Goal: Information Seeking & Learning: Learn about a topic

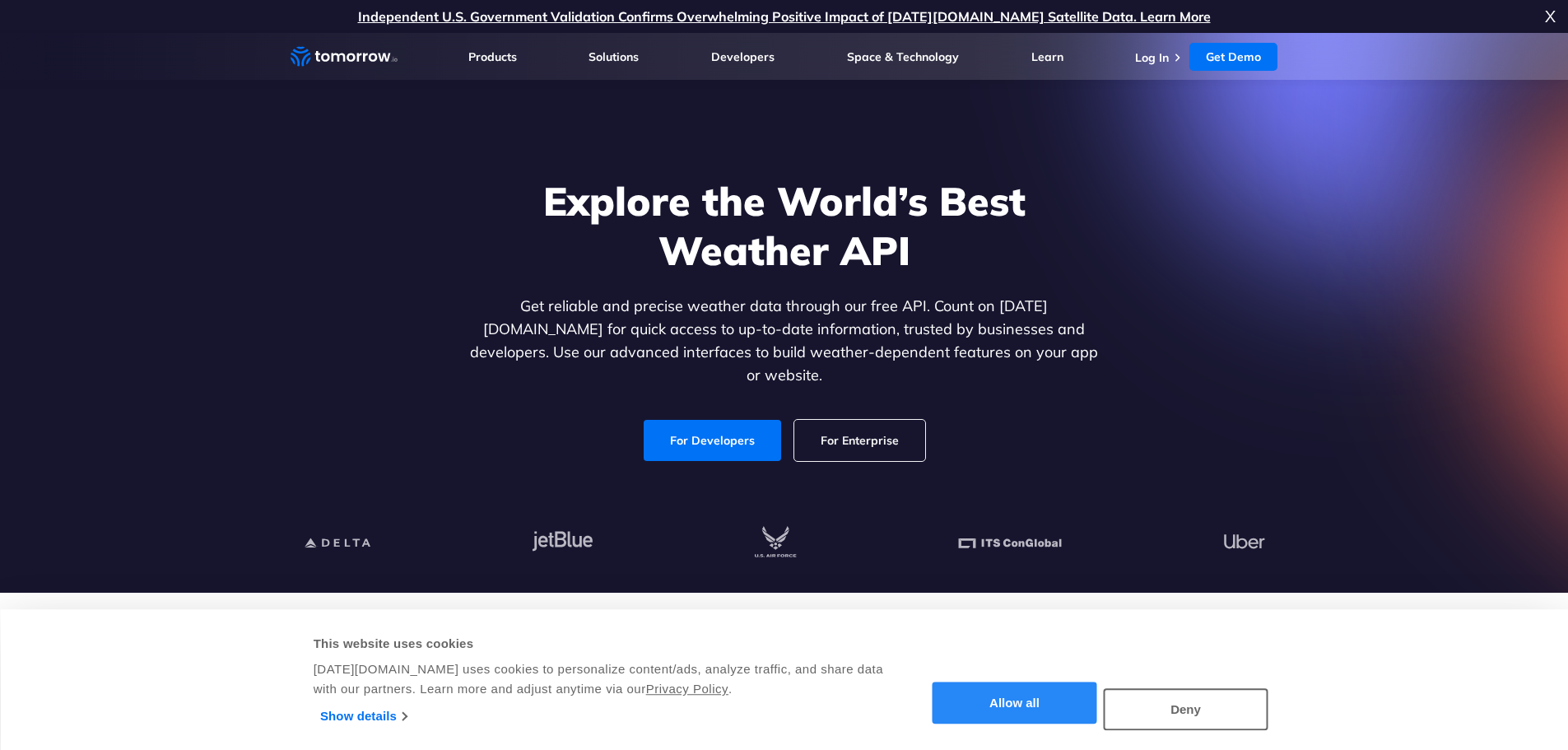
click at [1023, 703] on button "Allow all" at bounding box center [1014, 704] width 164 height 42
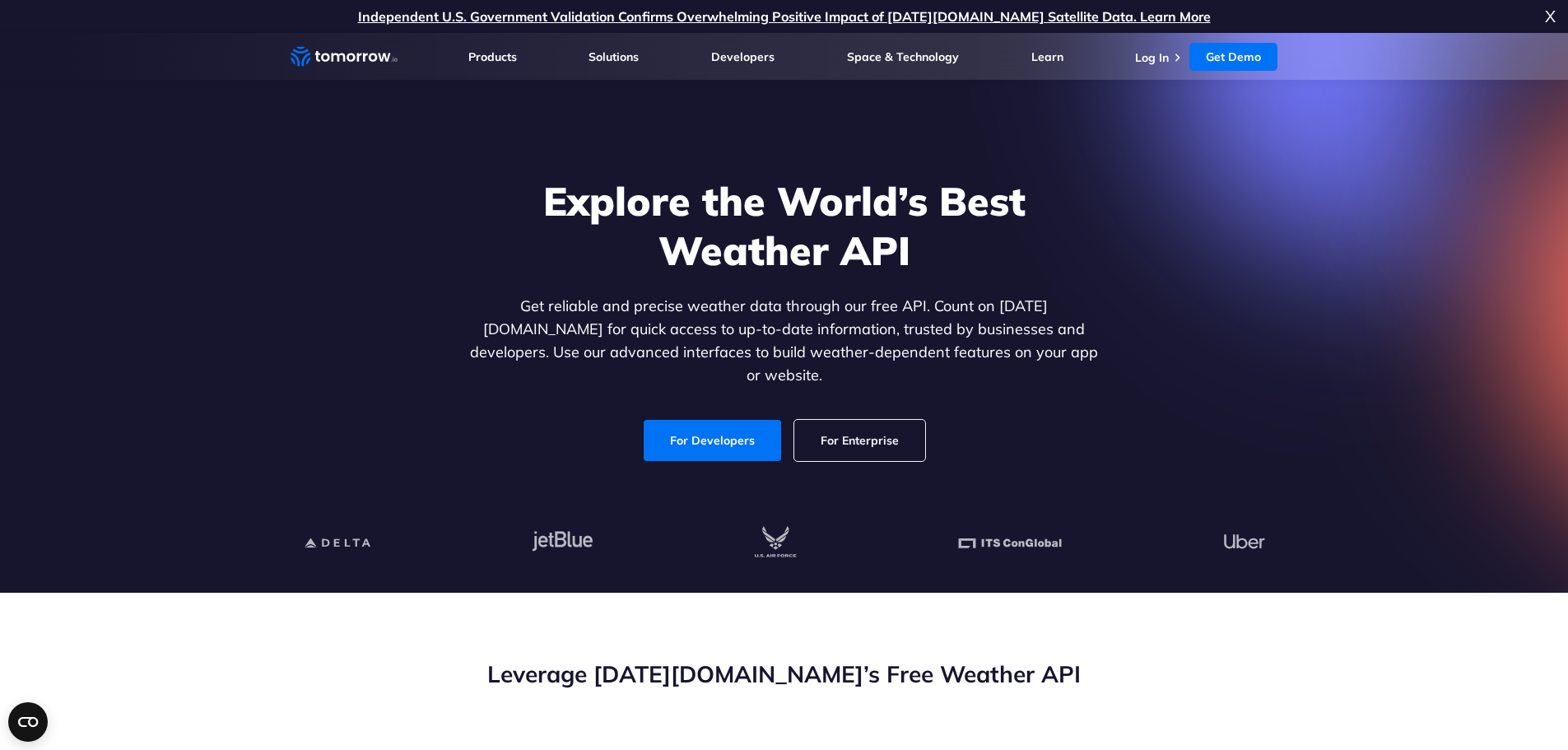
click at [694, 402] on div "Explore the World’s Best Weather API Get reliable and precise weather data thro…" at bounding box center [784, 318] width 635 height 284
click at [693, 422] on link "For Developers" at bounding box center [712, 441] width 138 height 41
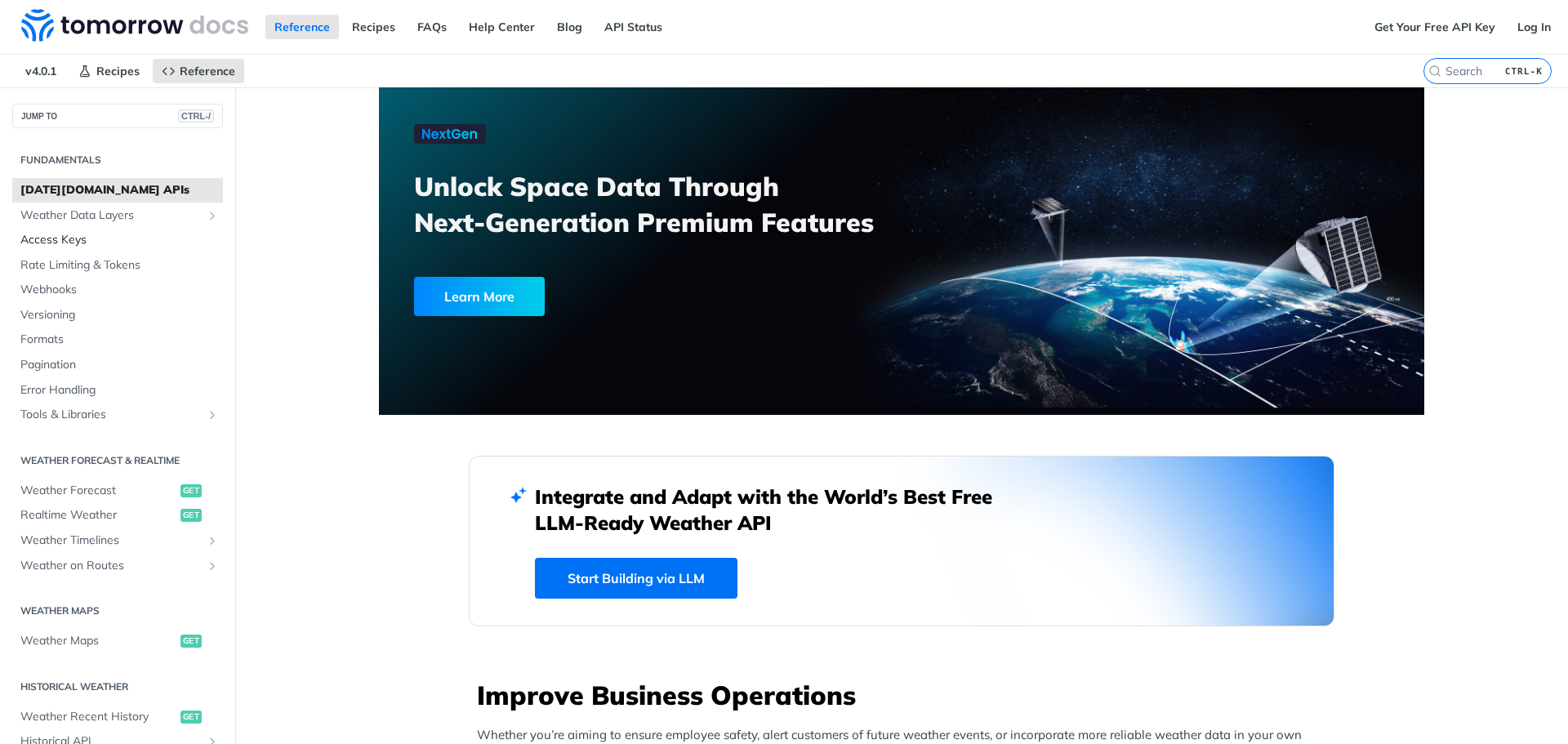
click at [52, 233] on span "Access Keys" at bounding box center [119, 240] width 198 height 17
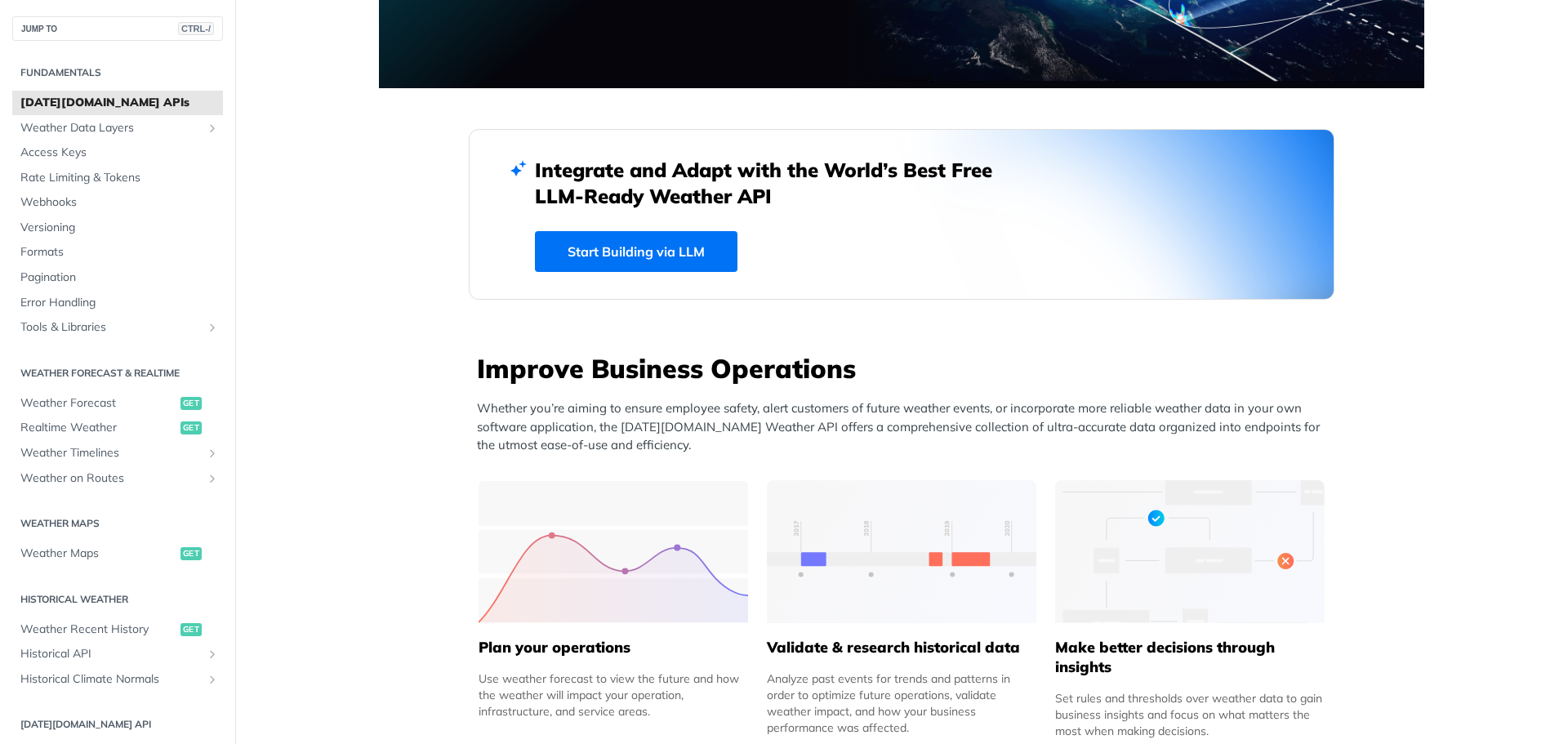
click at [92, 103] on span "[DATE][DOMAIN_NAME] APIs" at bounding box center [119, 103] width 198 height 17
click at [92, 103] on span "[DATE][DOMAIN_NAME] APIs" at bounding box center [119, 103] width 198 height 17
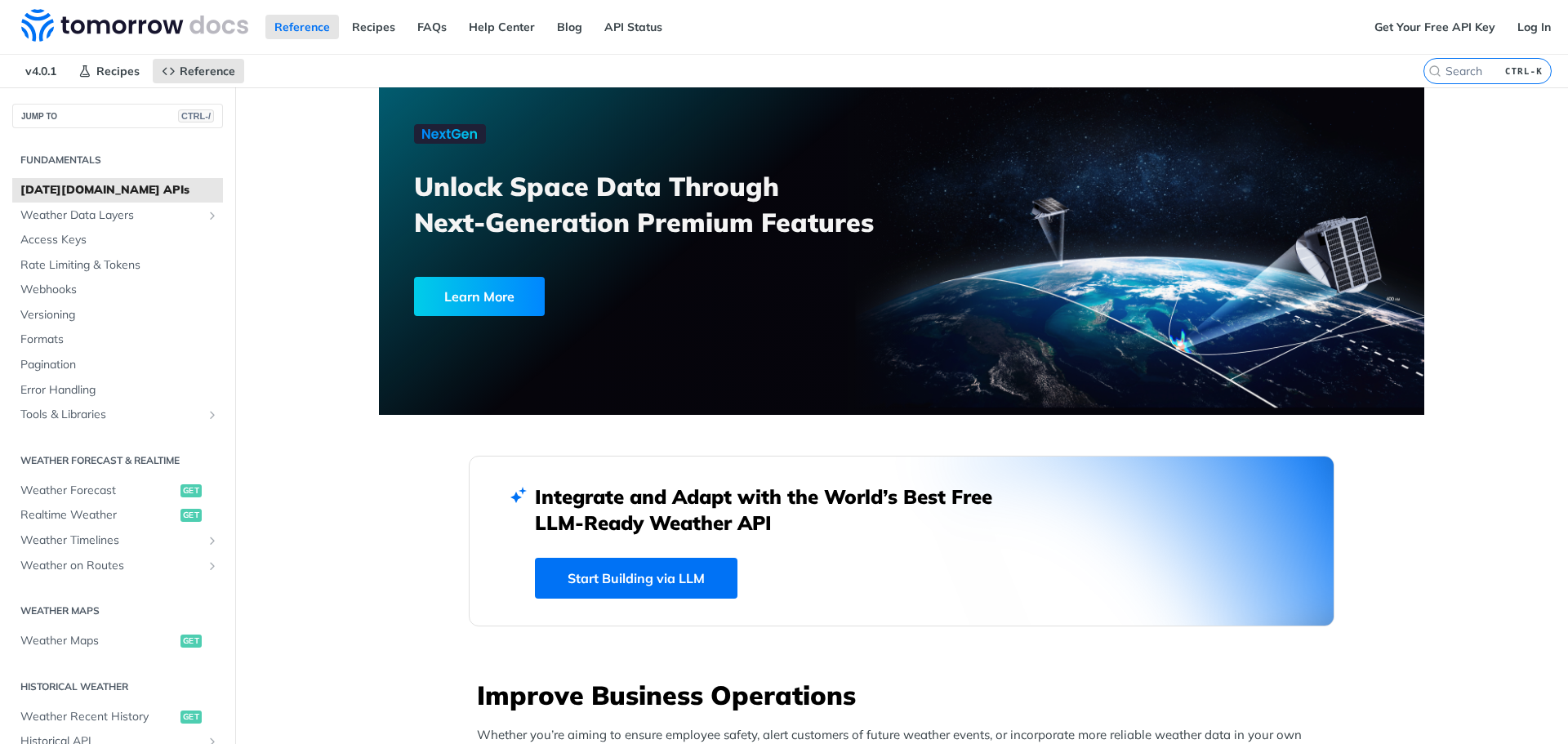
click at [475, 296] on div "Learn More" at bounding box center [479, 297] width 131 height 39
